Goal: Task Accomplishment & Management: Manage account settings

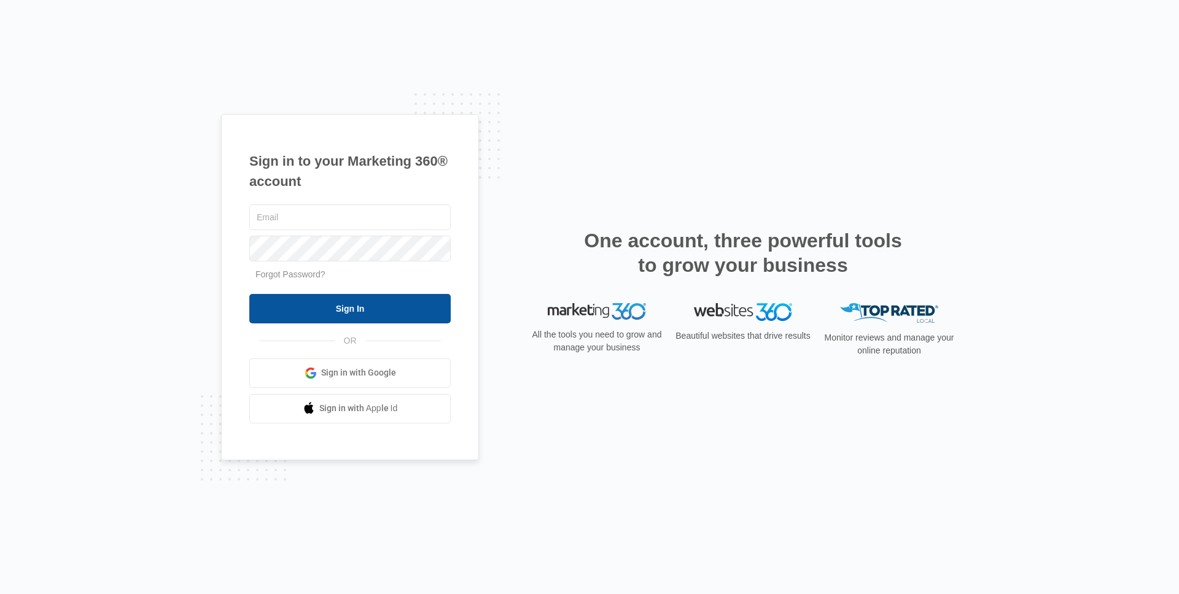
type input "[EMAIL_ADDRESS][DOMAIN_NAME]"
click at [347, 299] on input "Sign In" at bounding box center [349, 308] width 201 height 29
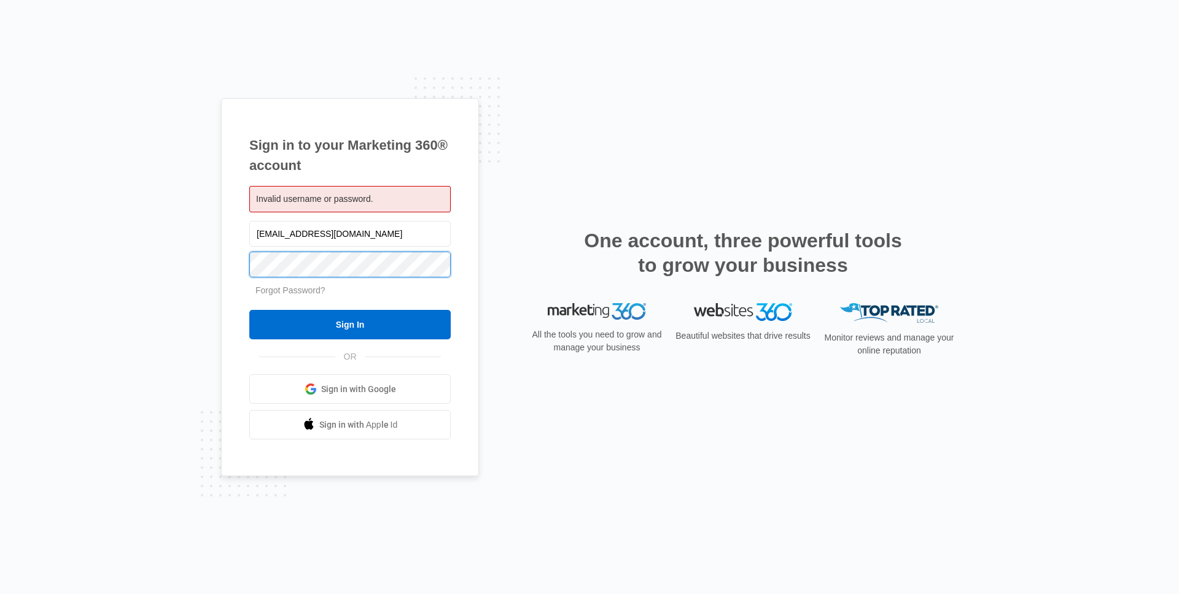
click at [249, 310] on input "Sign In" at bounding box center [349, 324] width 201 height 29
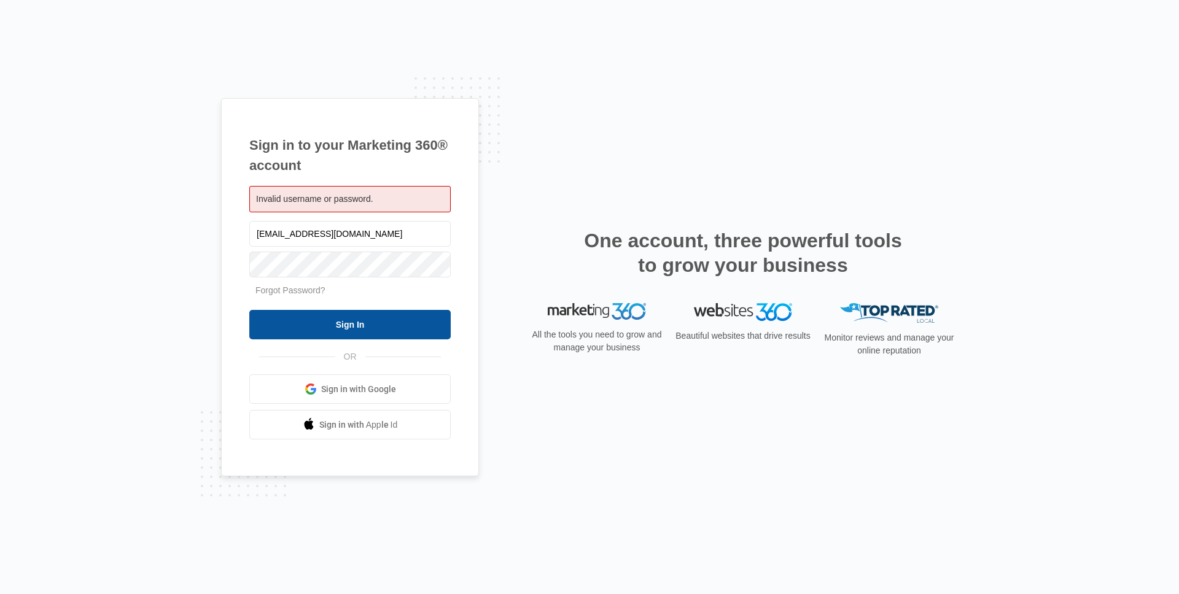
click at [348, 316] on input "Sign In" at bounding box center [349, 324] width 201 height 29
click at [611, 168] on div "Sign in to your Marketing 360® account Invalid username or password. zach.hawke…" at bounding box center [589, 297] width 737 height 398
click at [371, 397] on link "Sign in with Google" at bounding box center [349, 388] width 201 height 29
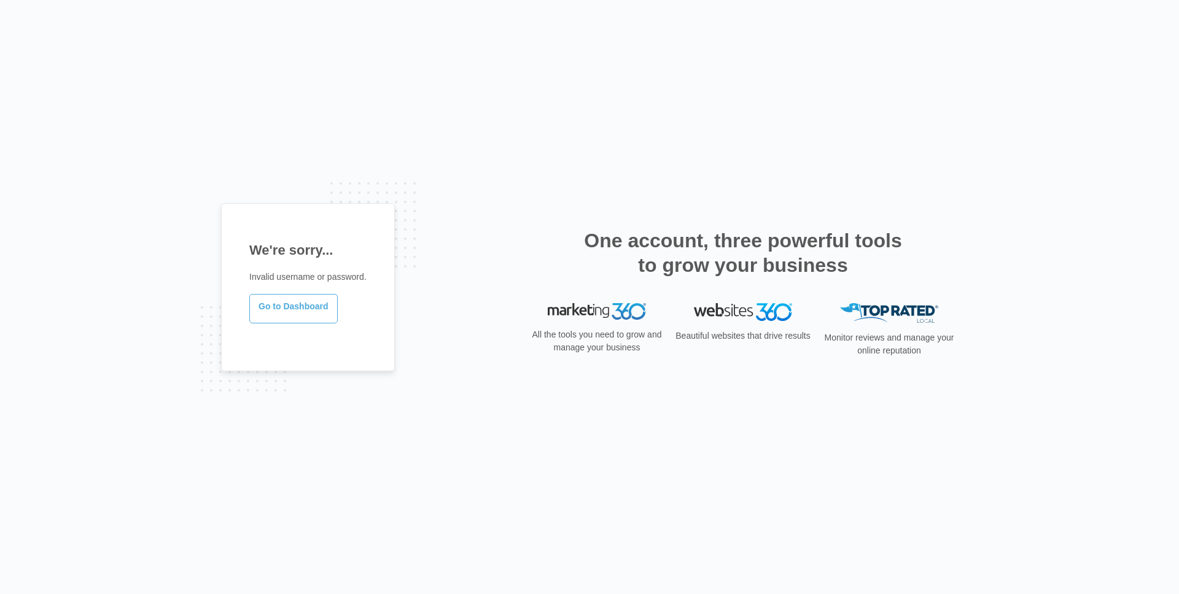
click at [298, 304] on link "Go to Dashboard" at bounding box center [293, 308] width 88 height 29
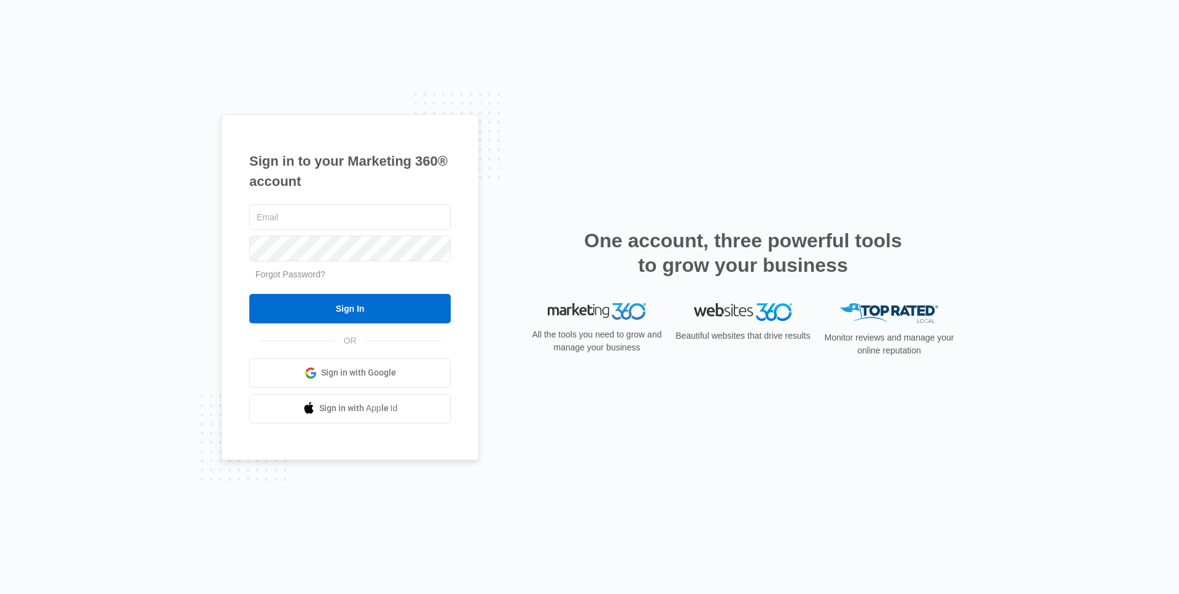
type input "[EMAIL_ADDRESS][DOMAIN_NAME]"
click at [374, 385] on link "Sign in with Google" at bounding box center [349, 372] width 201 height 29
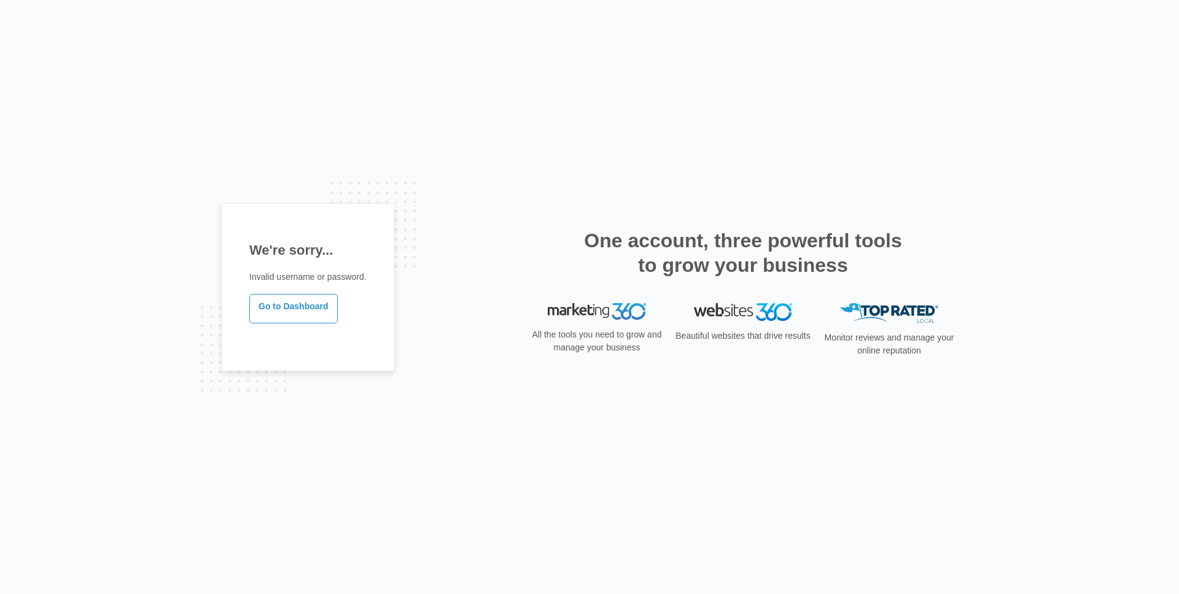
click at [331, 328] on div "We're sorry... Invalid username or password. Go to Dashboard" at bounding box center [308, 287] width 174 height 168
click at [322, 307] on link "Go to Dashboard" at bounding box center [293, 308] width 88 height 29
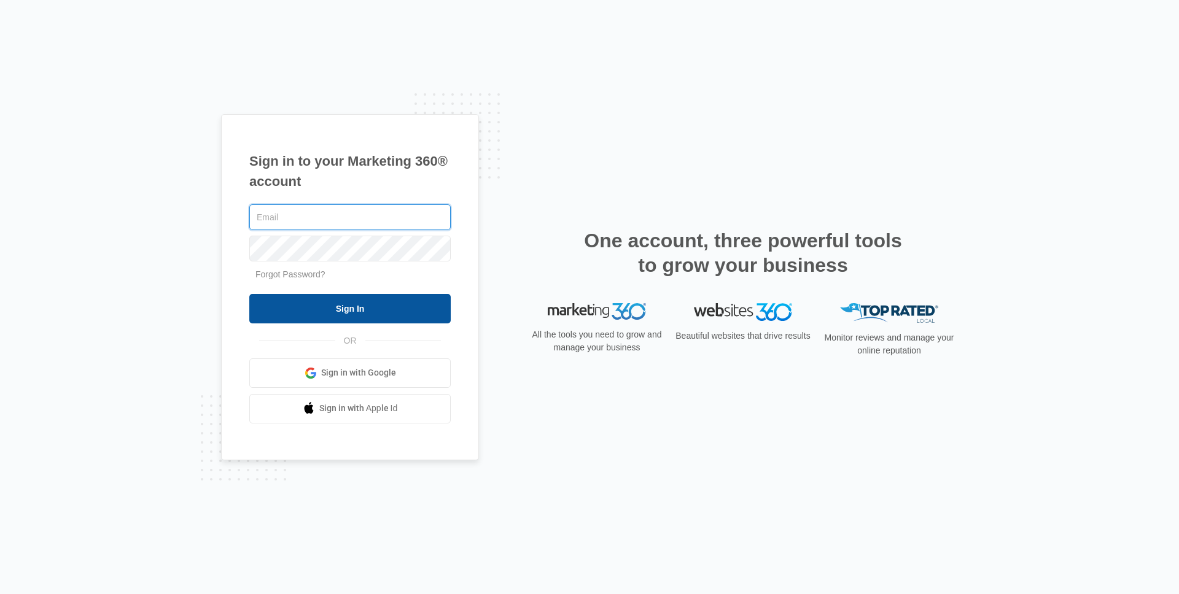
type input "[EMAIL_ADDRESS][DOMAIN_NAME]"
click at [330, 314] on input "Sign In" at bounding box center [349, 308] width 201 height 29
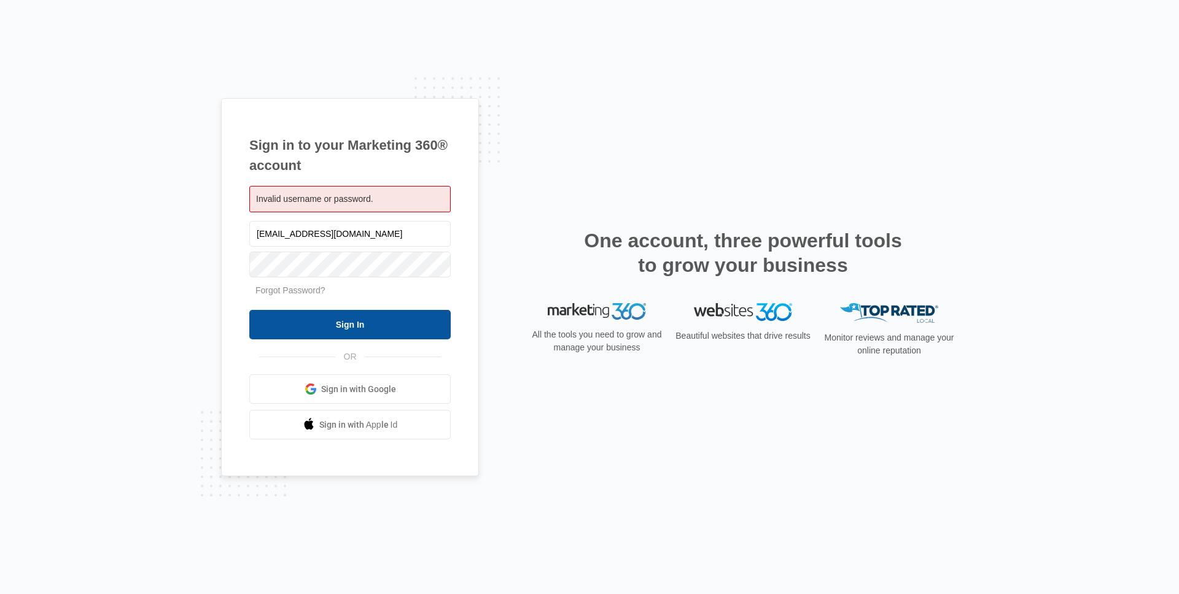
click at [264, 333] on input "Sign In" at bounding box center [349, 324] width 201 height 29
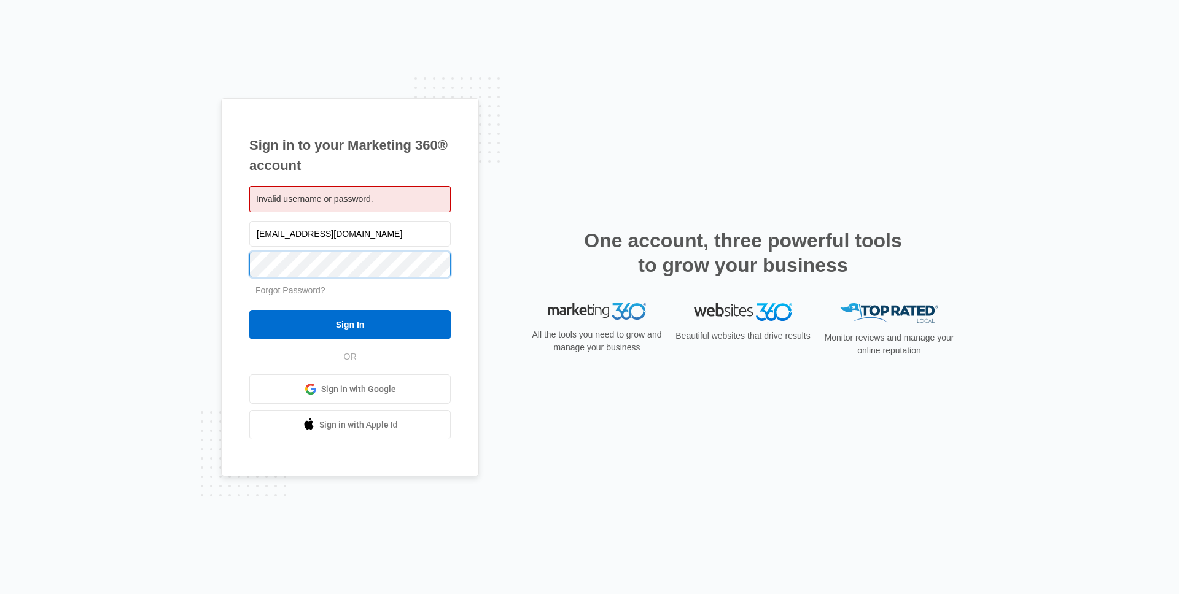
click at [249, 310] on input "Sign In" at bounding box center [349, 324] width 201 height 29
